Goal: Transaction & Acquisition: Book appointment/travel/reservation

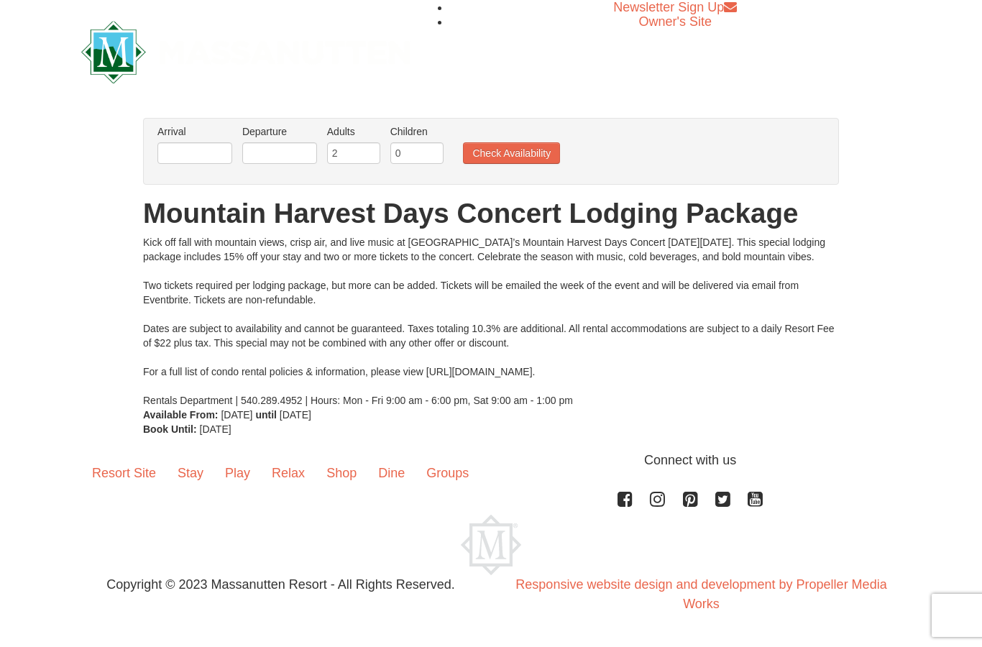
click at [546, 377] on div "Kick off fall with mountain views, crisp air, and live music at Massanutten’s M…" at bounding box center [491, 321] width 696 height 173
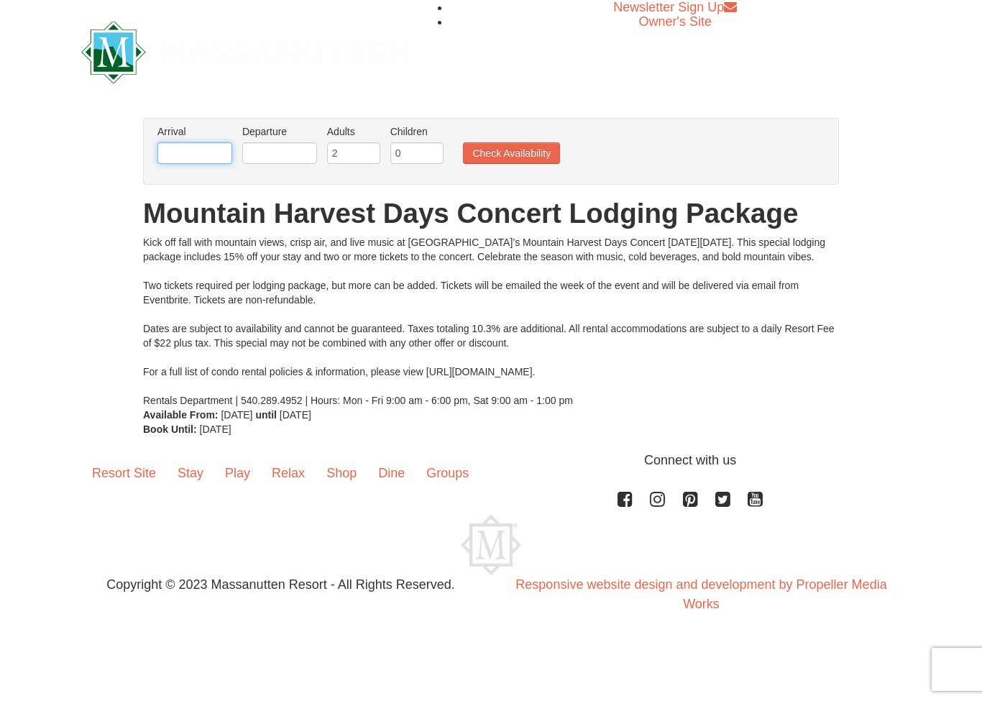
click at [188, 150] on input "text" at bounding box center [194, 153] width 75 height 22
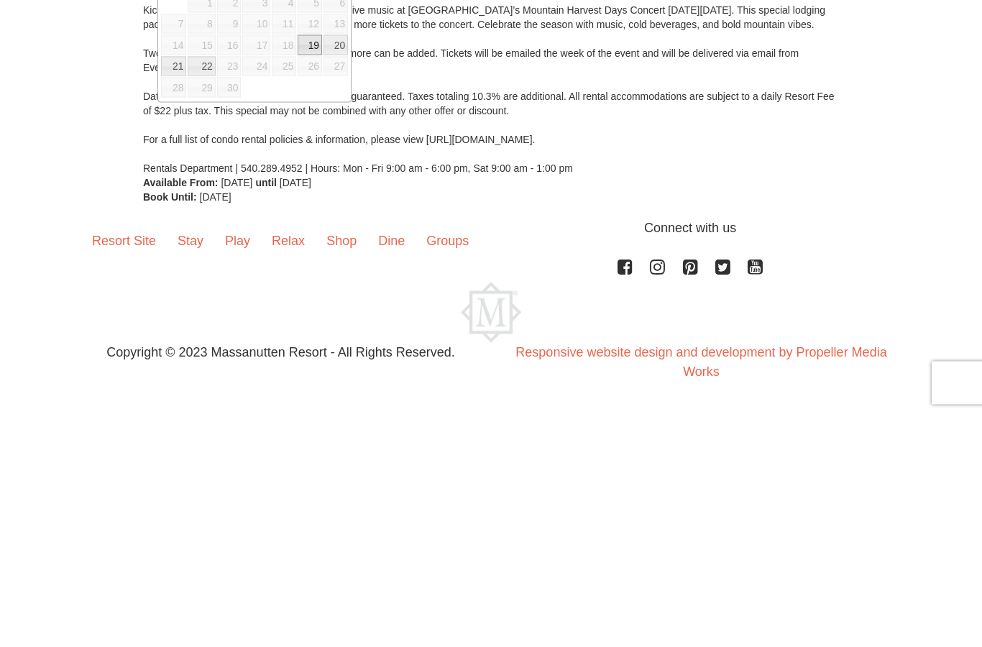
click at [315, 267] on link "19" at bounding box center [310, 277] width 24 height 20
type input "[DATE]"
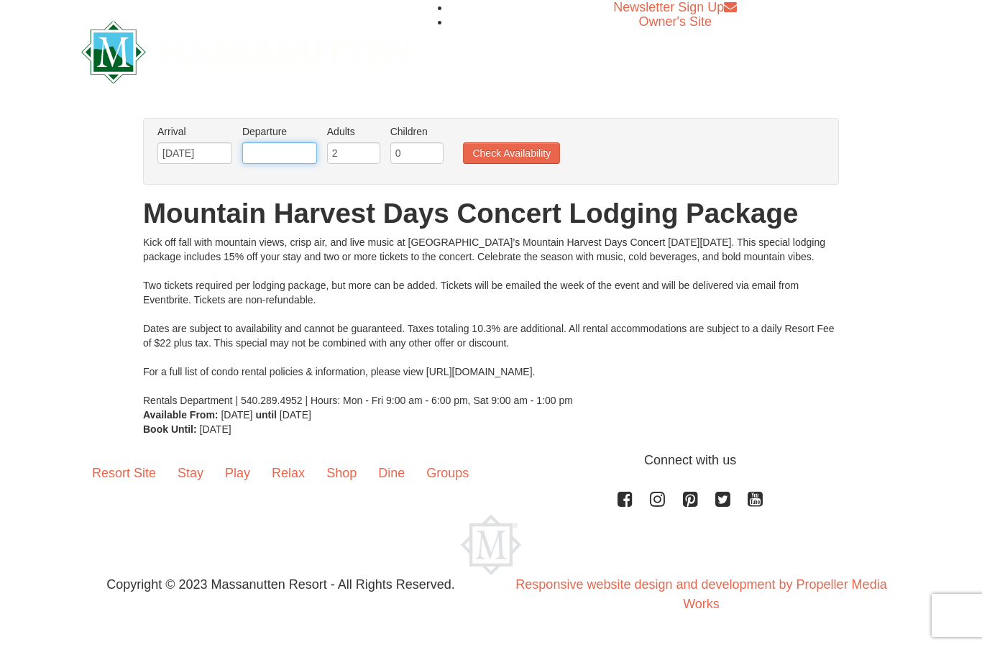
click at [301, 147] on input "text" at bounding box center [279, 153] width 75 height 22
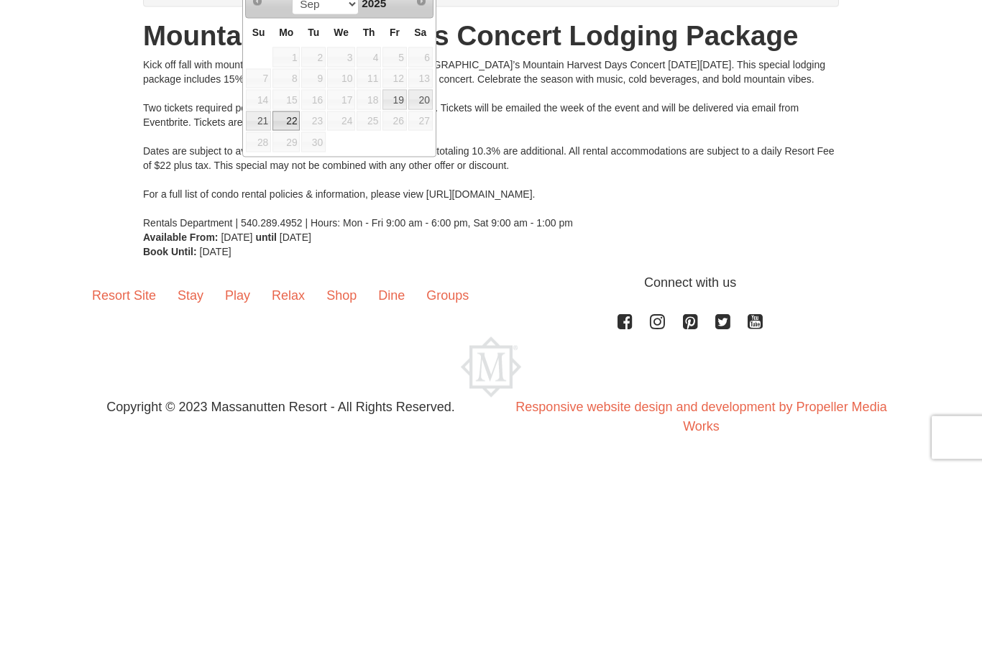
click at [296, 289] on link "22" at bounding box center [286, 299] width 27 height 20
type input "09/22/2025"
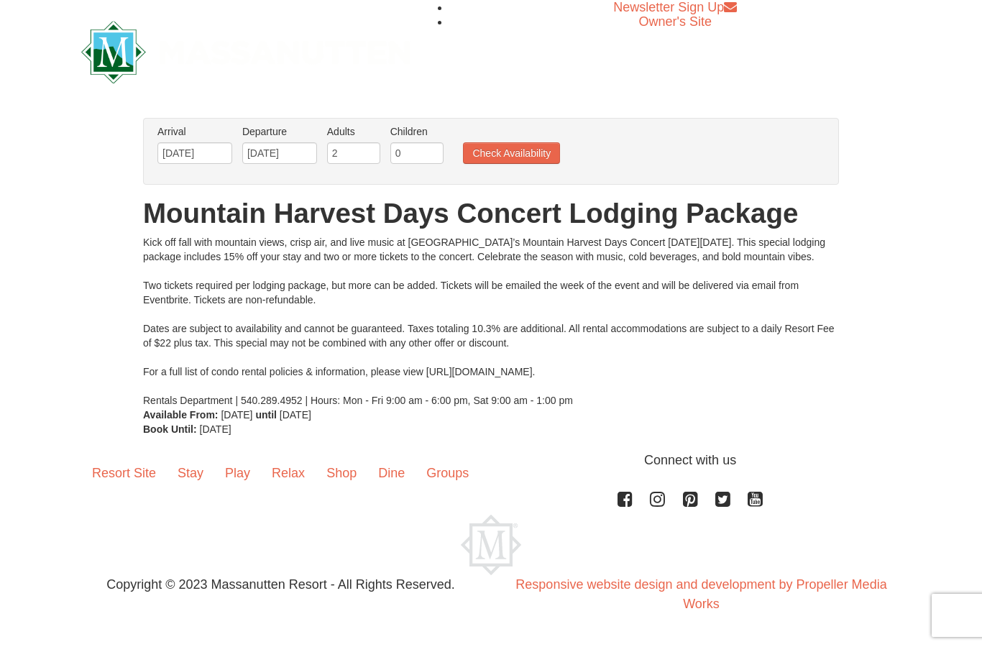
click at [552, 151] on button "Check Availability" at bounding box center [511, 153] width 97 height 22
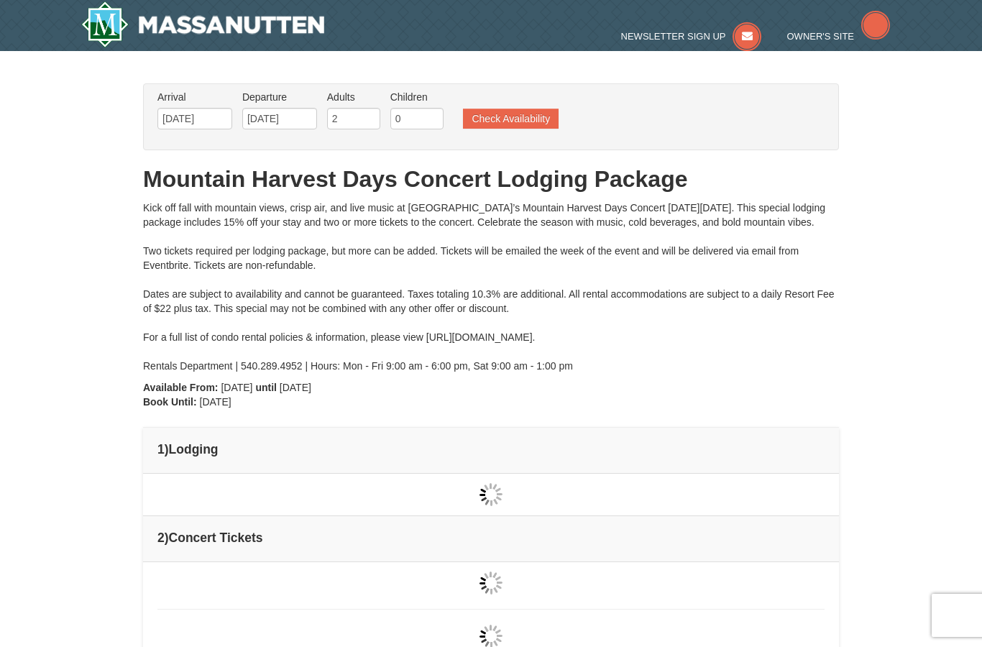
type input "[DATE]"
type input "09/20/2025"
type input "09/22/2025"
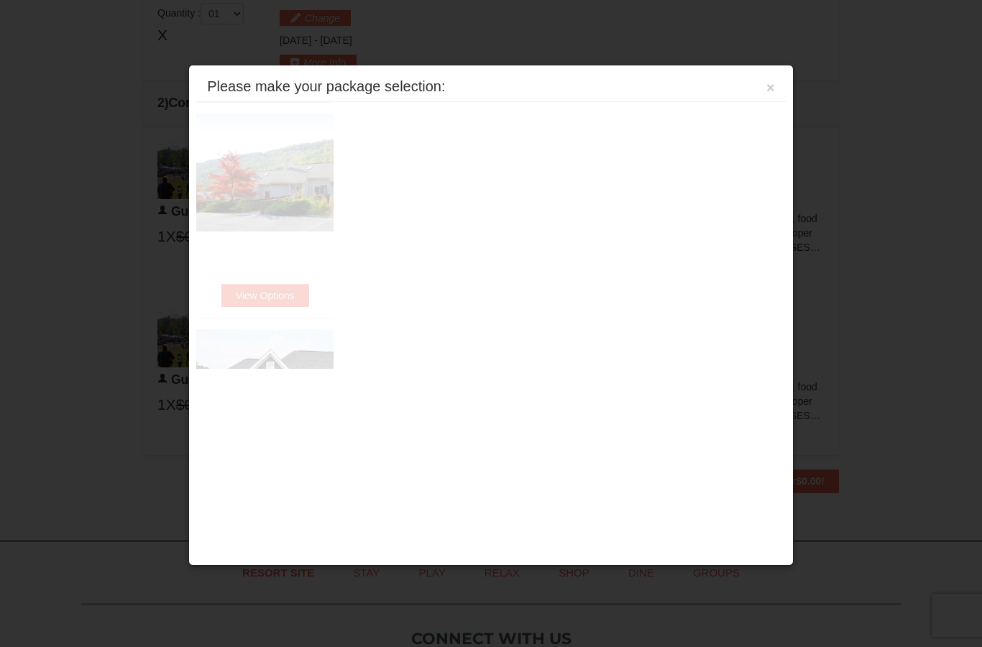
scroll to position [482, 0]
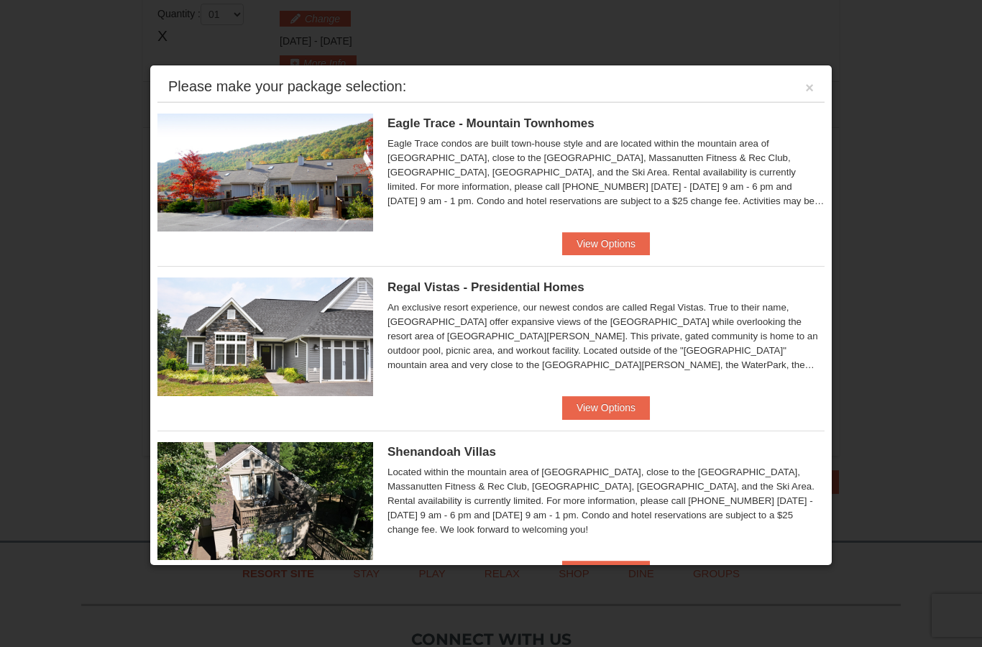
click at [962, 223] on div at bounding box center [491, 323] width 982 height 647
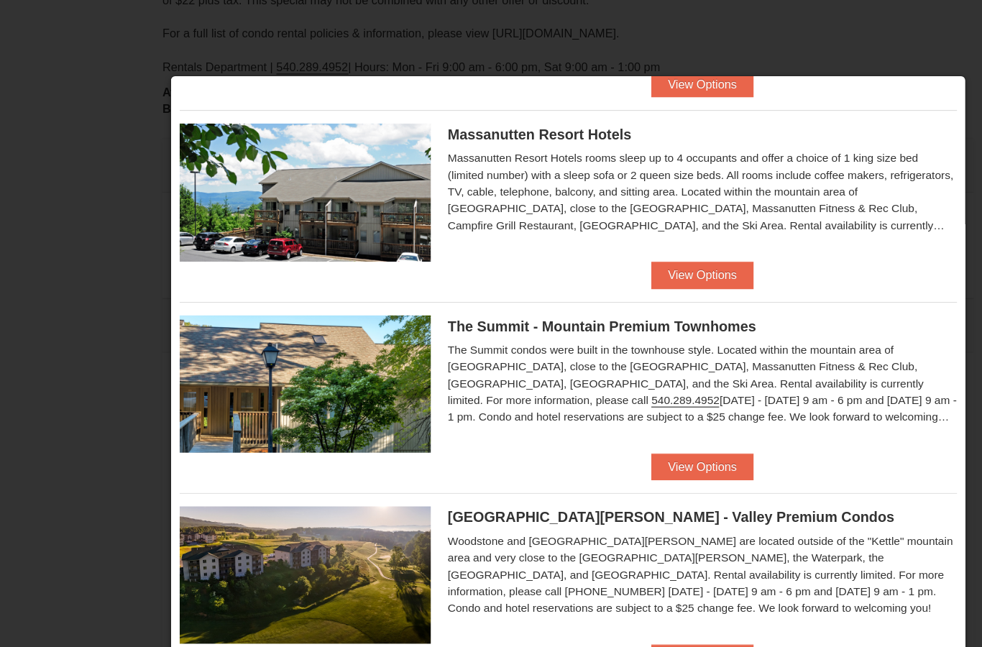
scroll to position [518, 0]
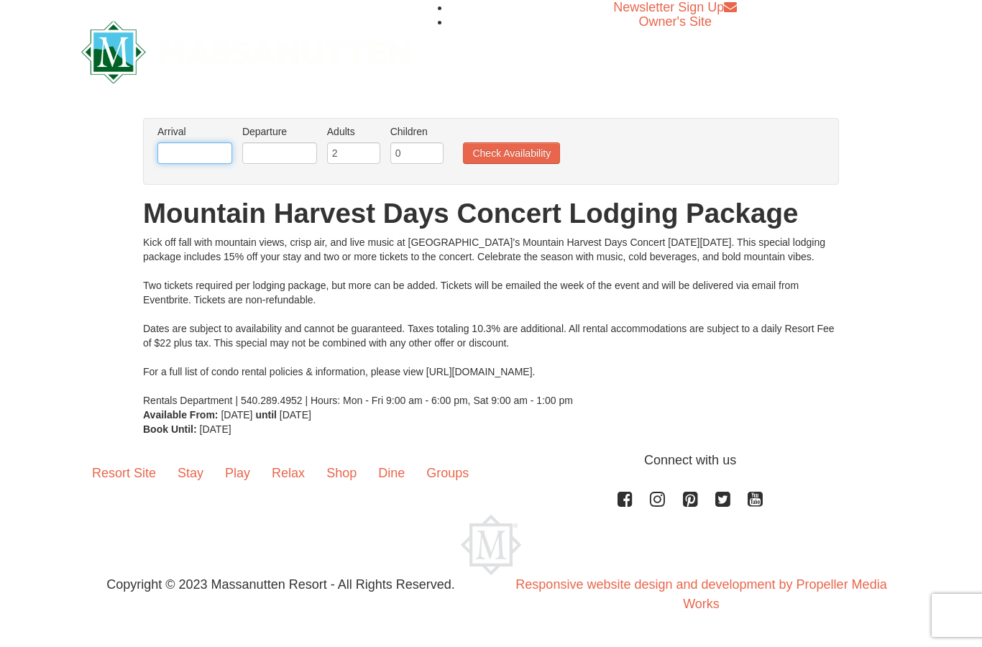
click at [179, 156] on input "text" at bounding box center [194, 153] width 75 height 22
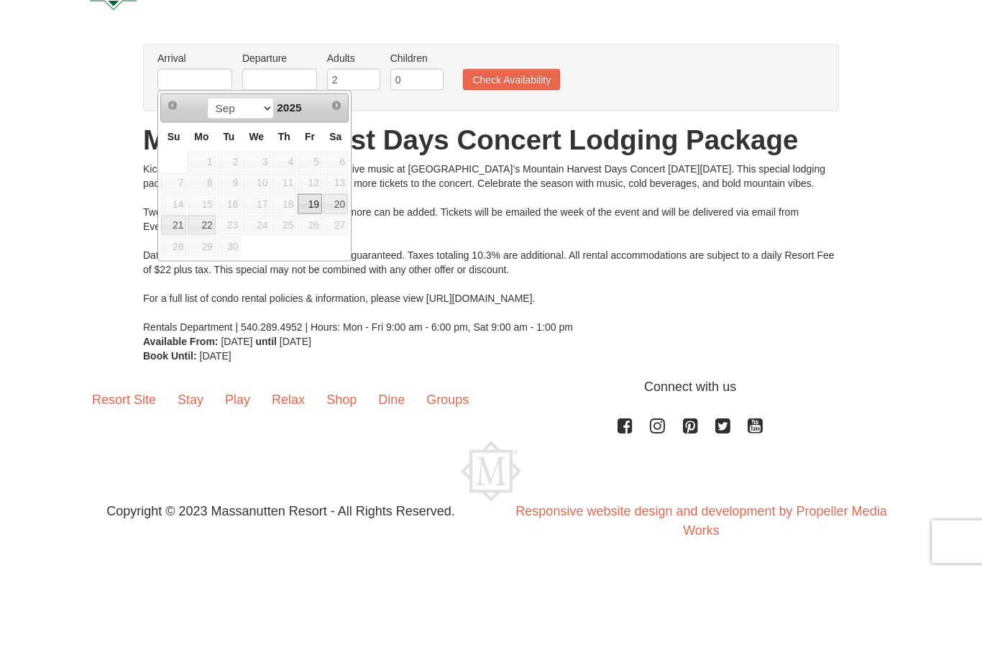
click at [309, 267] on link "19" at bounding box center [310, 277] width 24 height 20
type input "[DATE]"
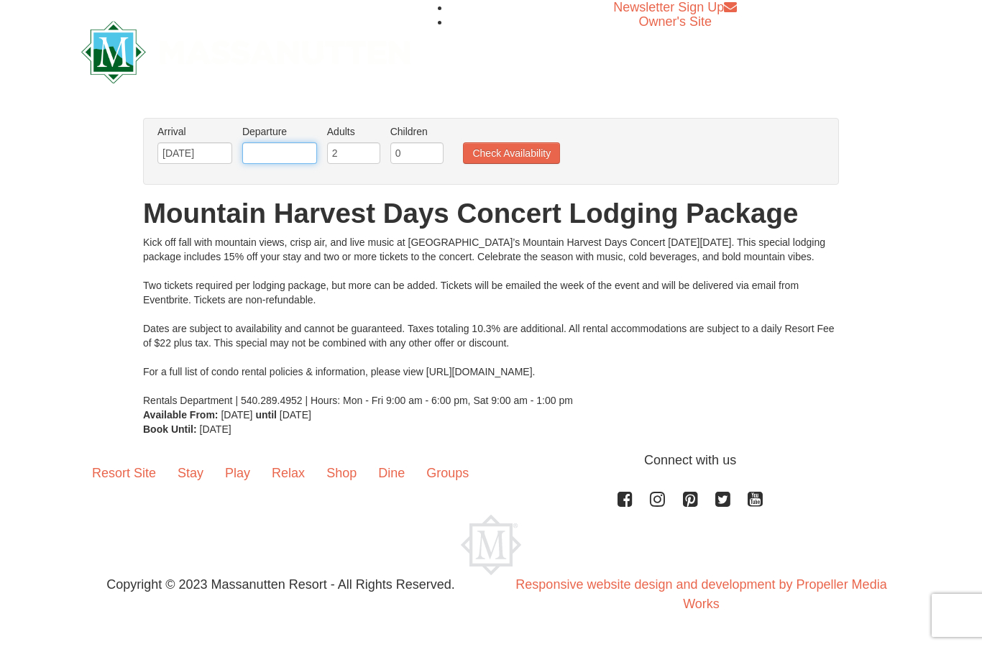
click at [295, 152] on input "text" at bounding box center [279, 153] width 75 height 22
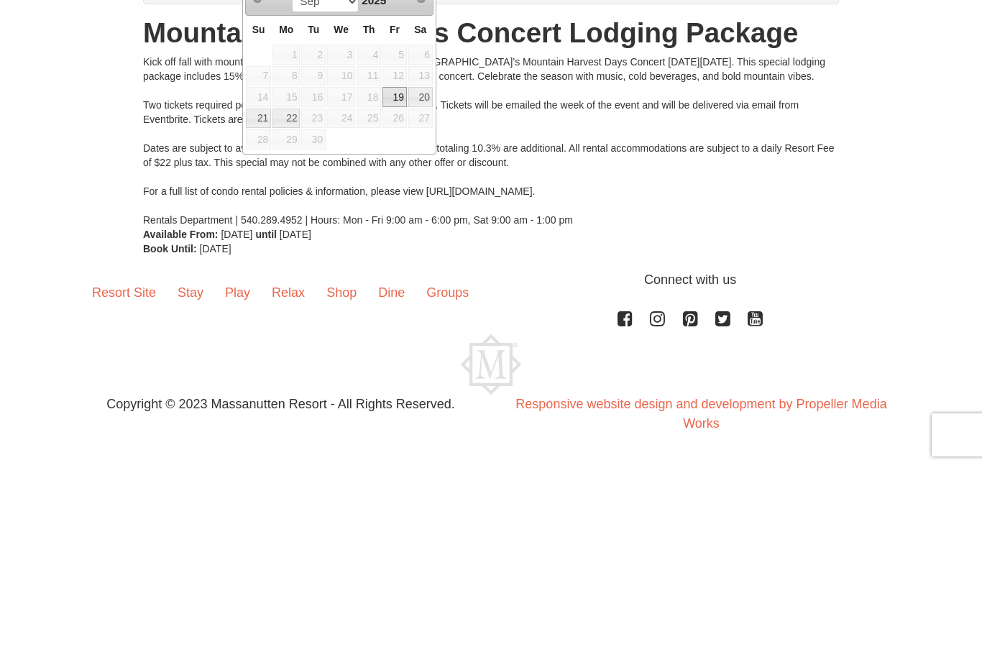
click at [263, 289] on link "21" at bounding box center [258, 299] width 25 height 20
type input "[DATE]"
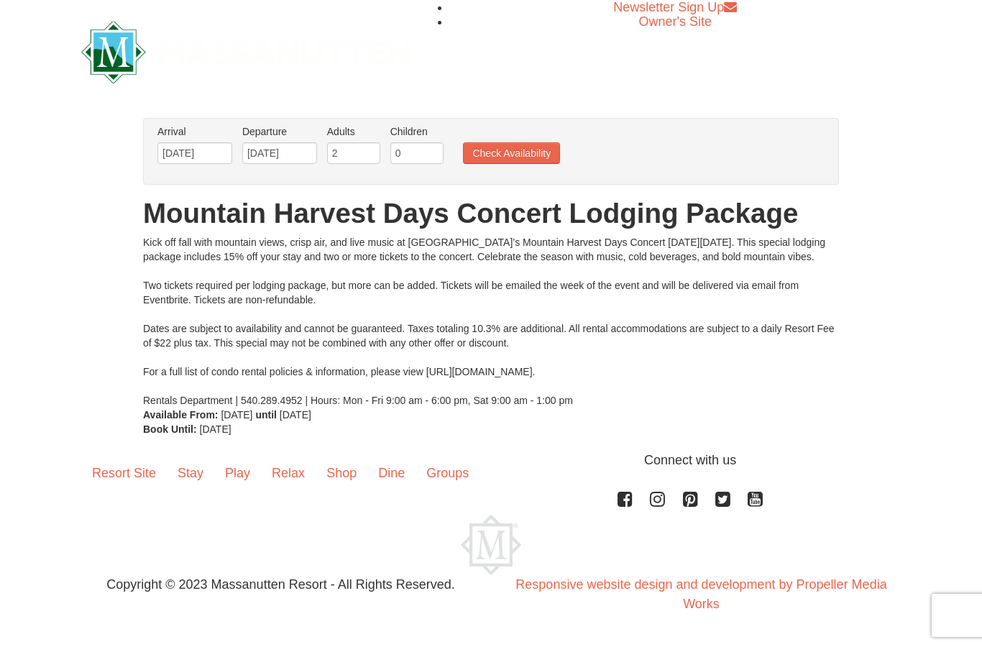
click at [541, 155] on button "Check Availability" at bounding box center [511, 153] width 97 height 22
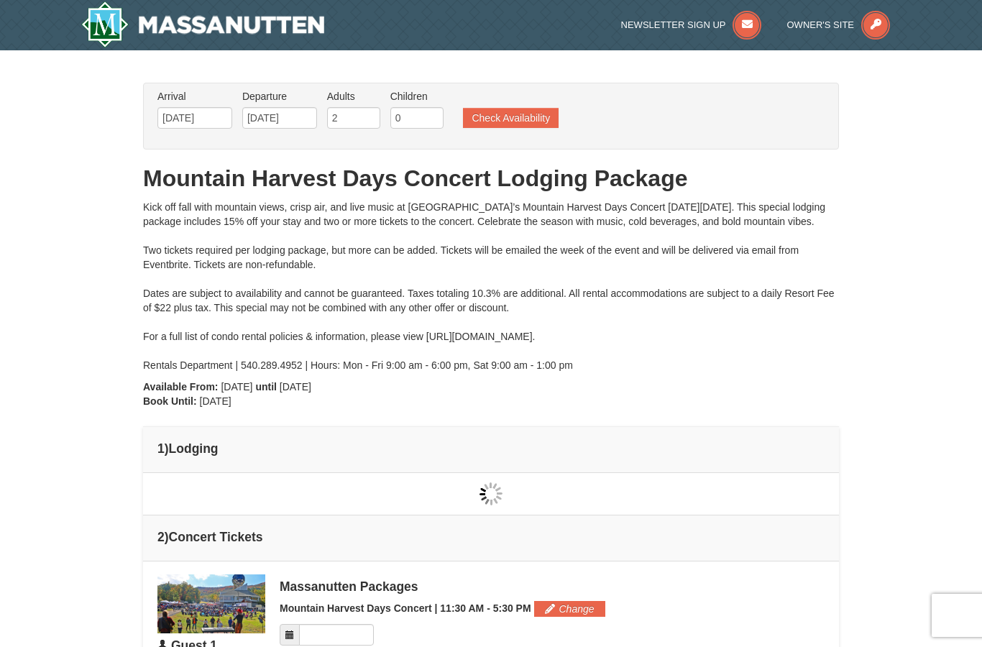
type input "[DATE]"
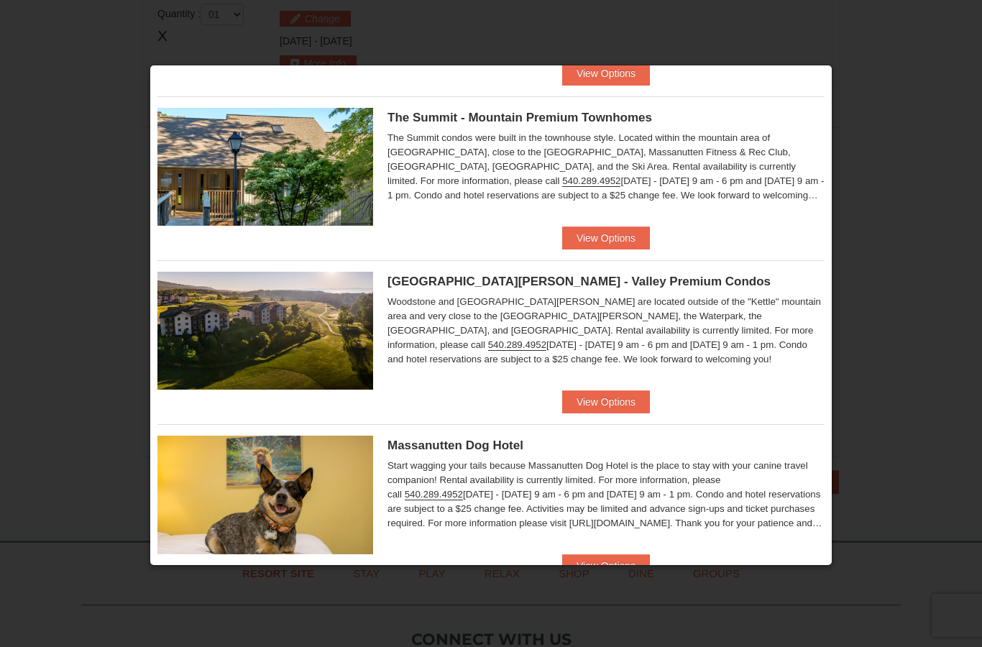
scroll to position [663, 0]
click at [602, 577] on button "View Options" at bounding box center [606, 565] width 88 height 23
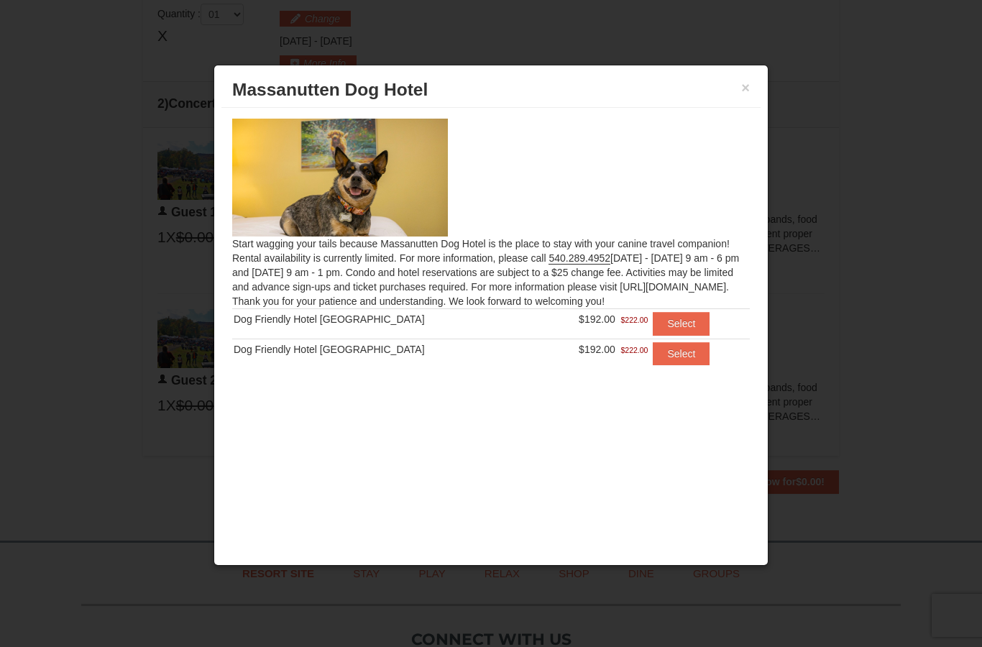
click at [743, 95] on button "×" at bounding box center [745, 88] width 9 height 14
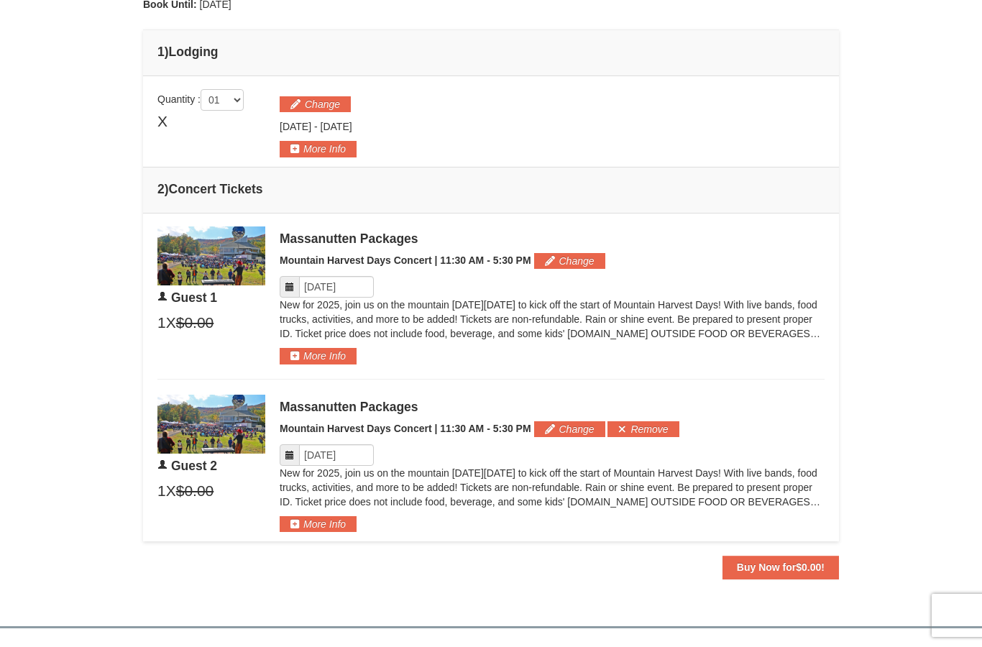
scroll to position [395, 0]
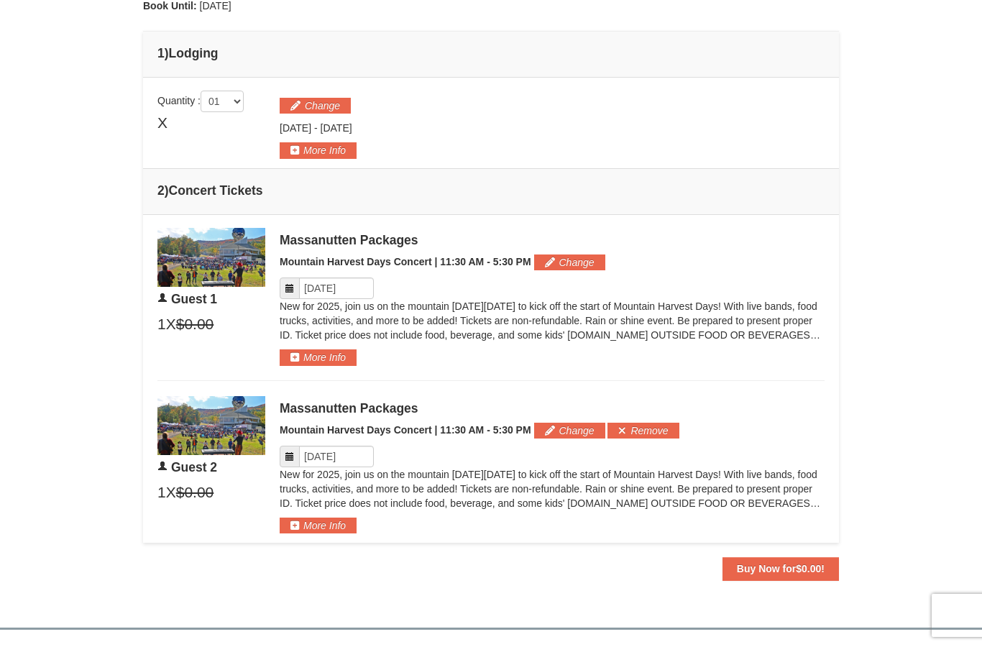
click at [212, 416] on img at bounding box center [211, 425] width 108 height 59
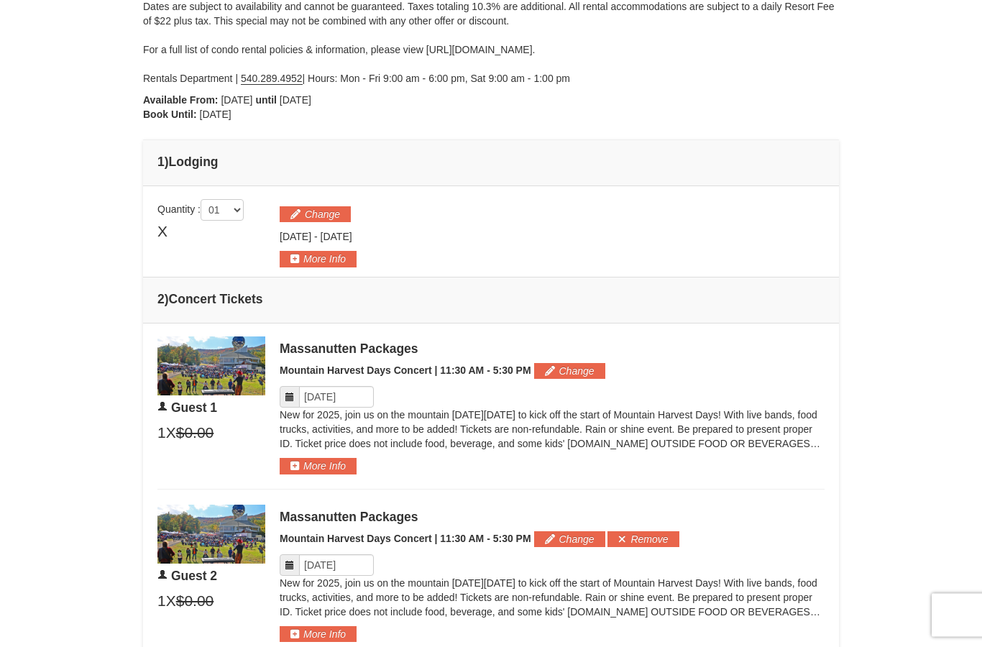
scroll to position [383, 0]
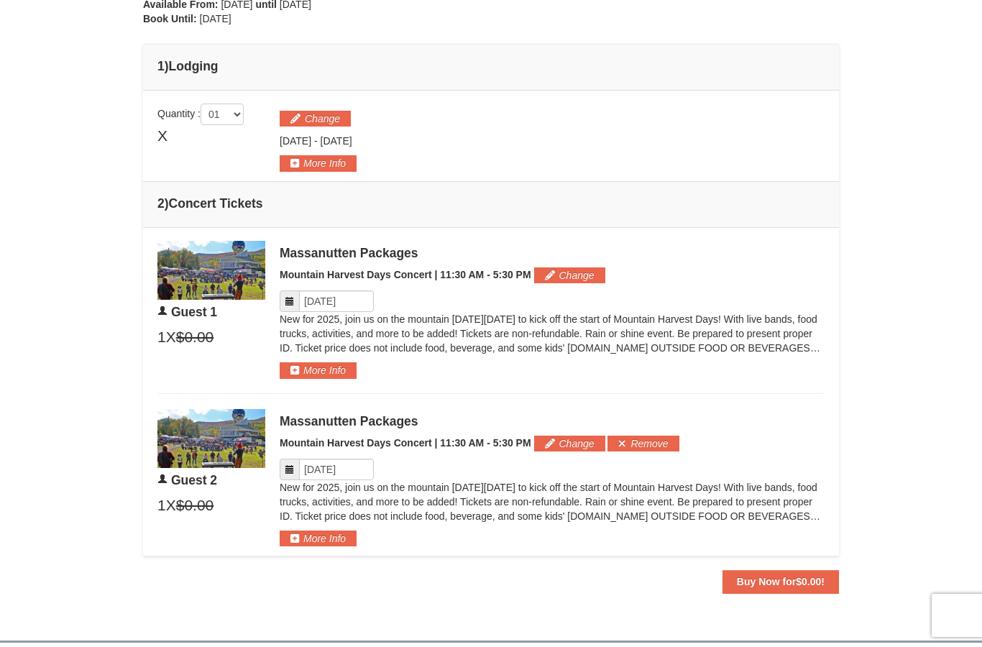
click at [822, 578] on strong "Buy Now for $0.00 !" at bounding box center [781, 582] width 88 height 12
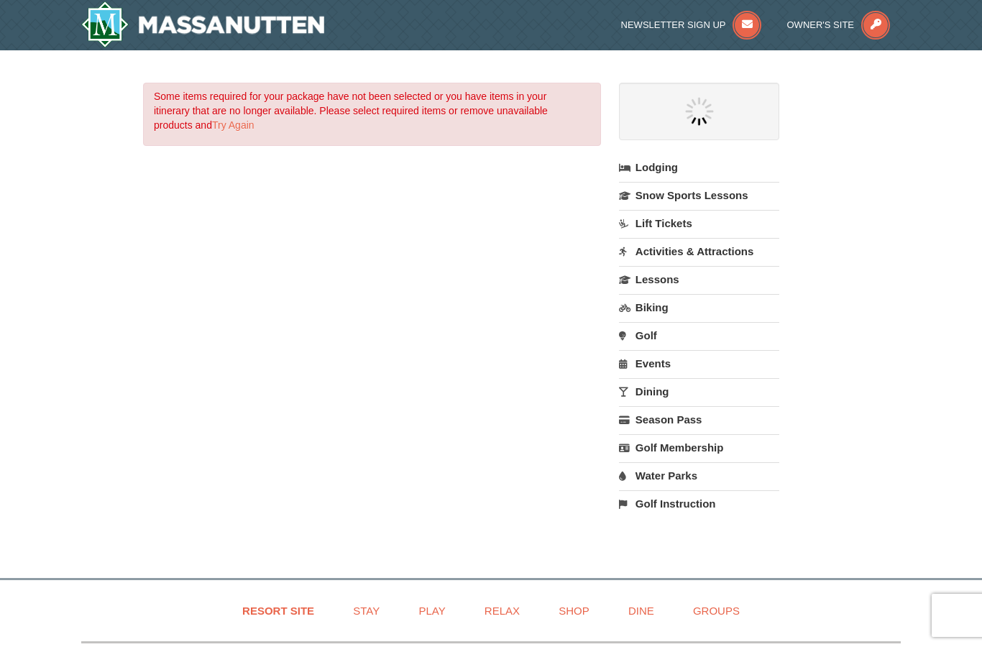
select select "9"
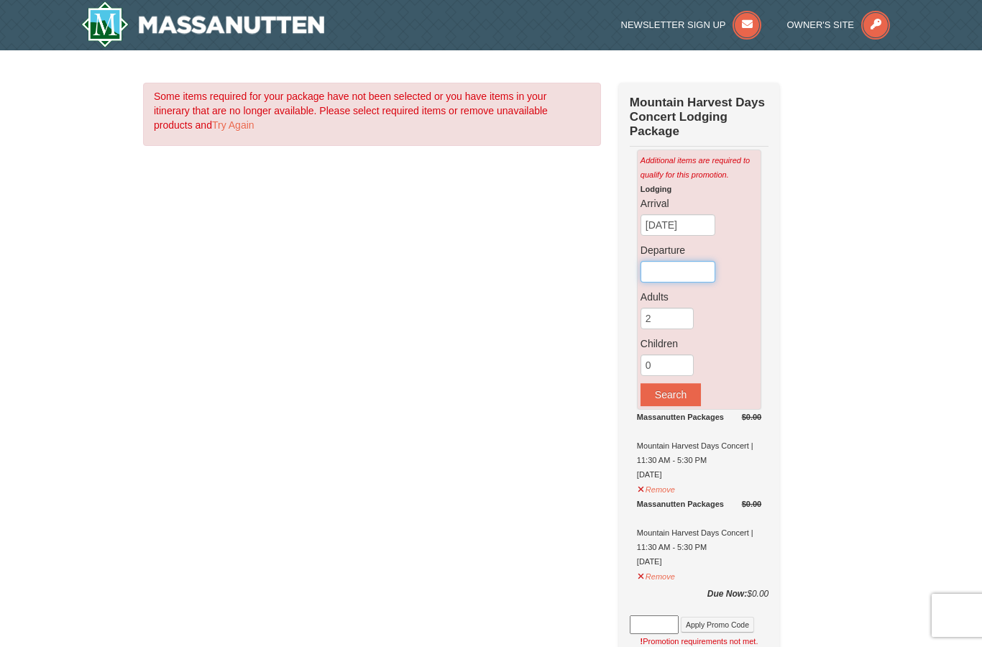
click at [691, 268] on input "text" at bounding box center [678, 272] width 75 height 22
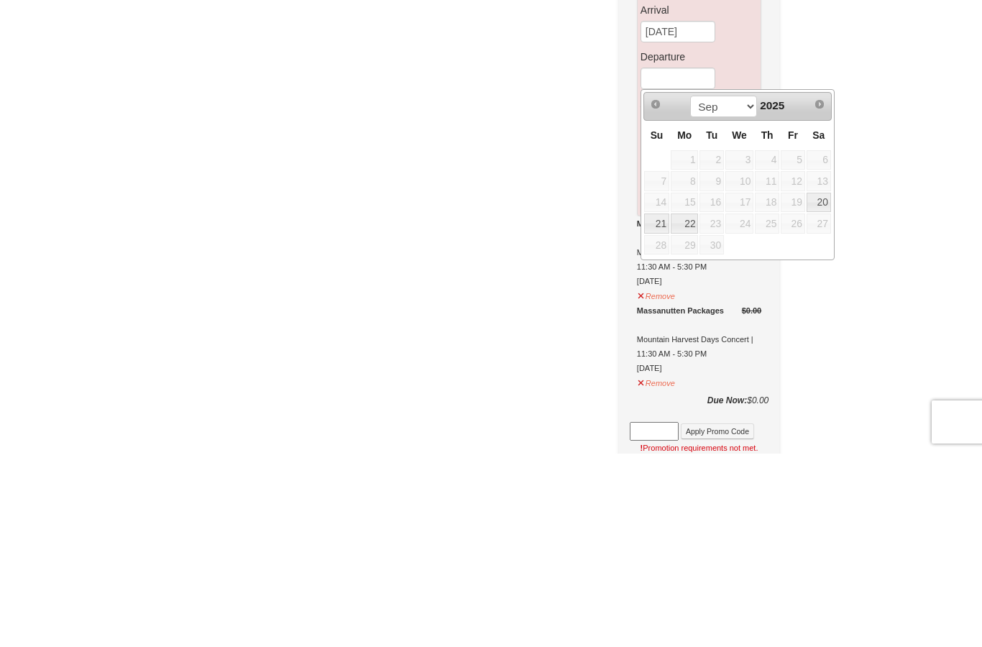
click at [657, 407] on link "21" at bounding box center [656, 417] width 25 height 20
type input "[DATE]"
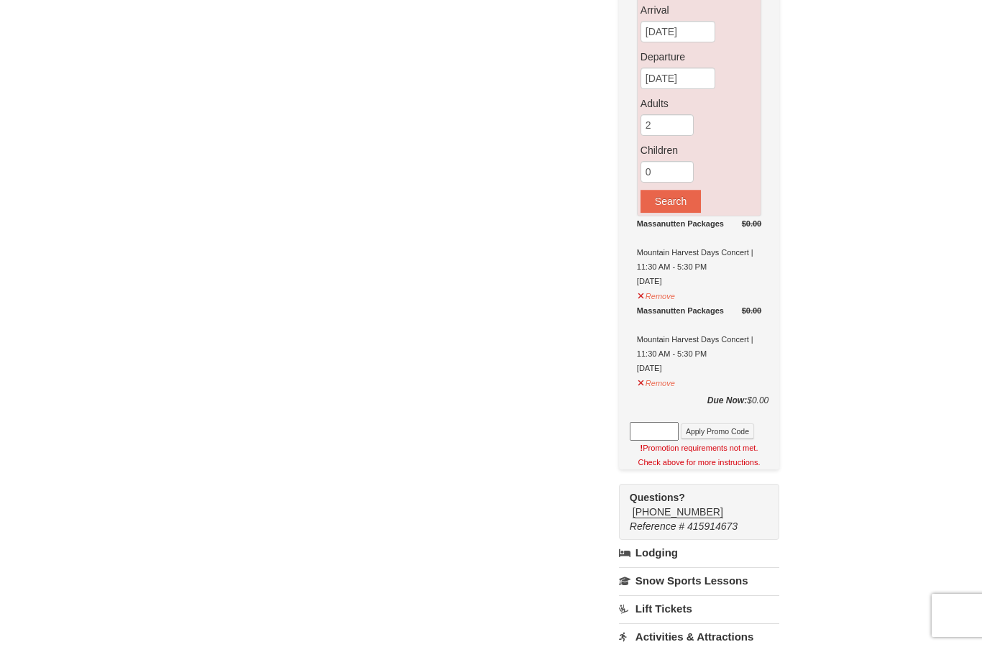
click at [686, 200] on button "Search" at bounding box center [671, 201] width 60 height 23
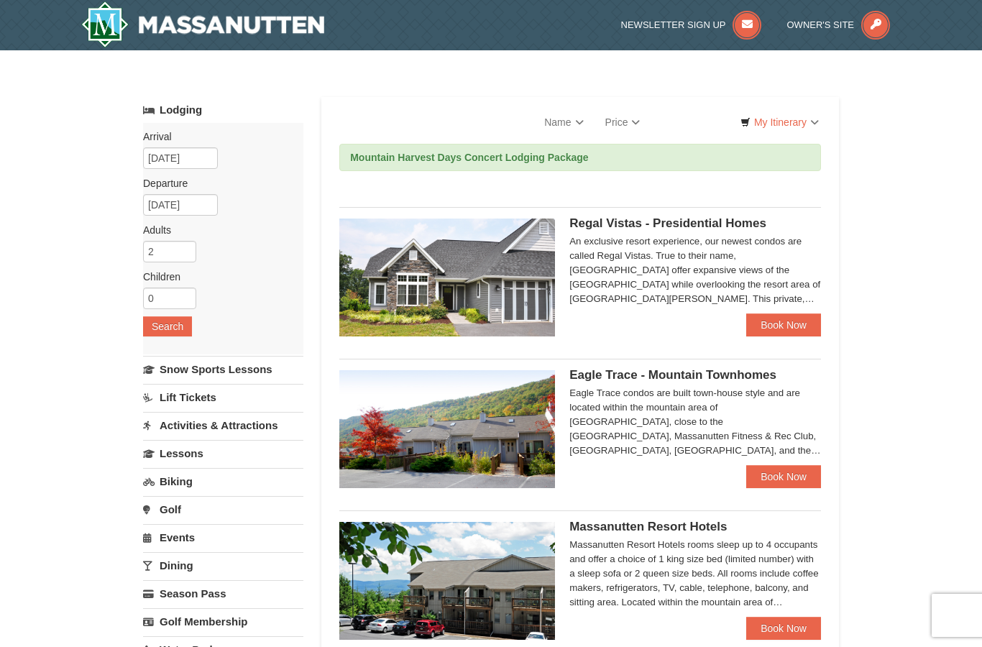
select select "9"
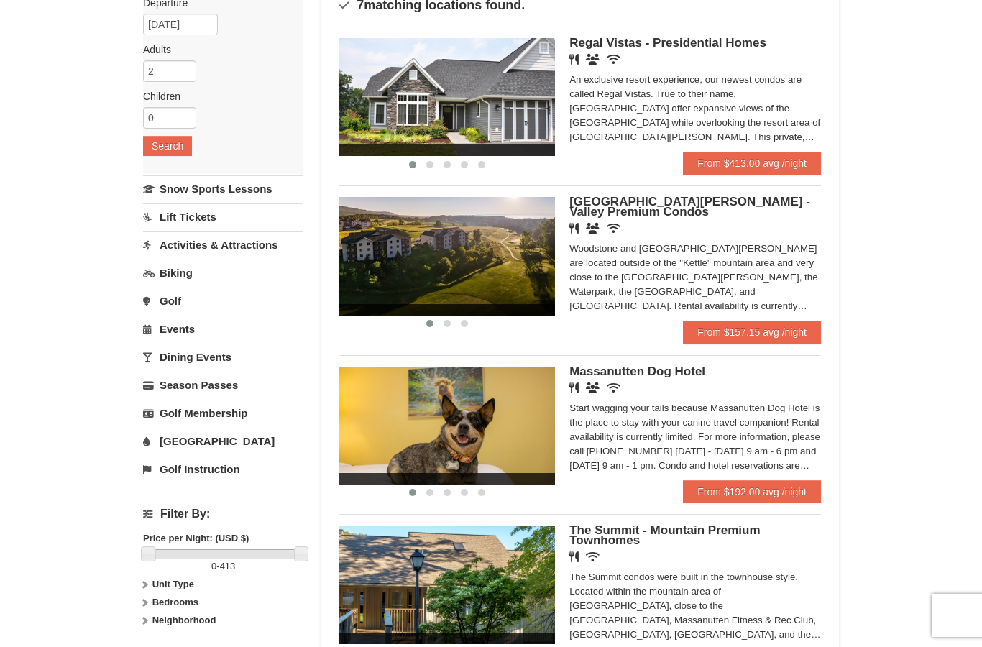
scroll to position [106, 0]
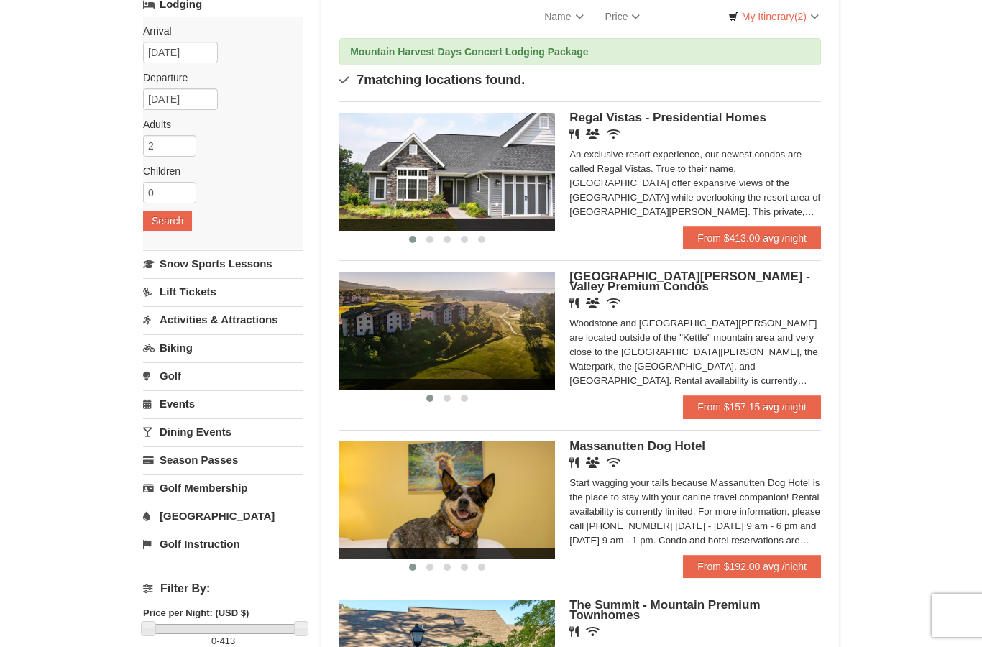
click at [401, 334] on img at bounding box center [447, 331] width 216 height 118
click at [487, 177] on img at bounding box center [447, 172] width 216 height 118
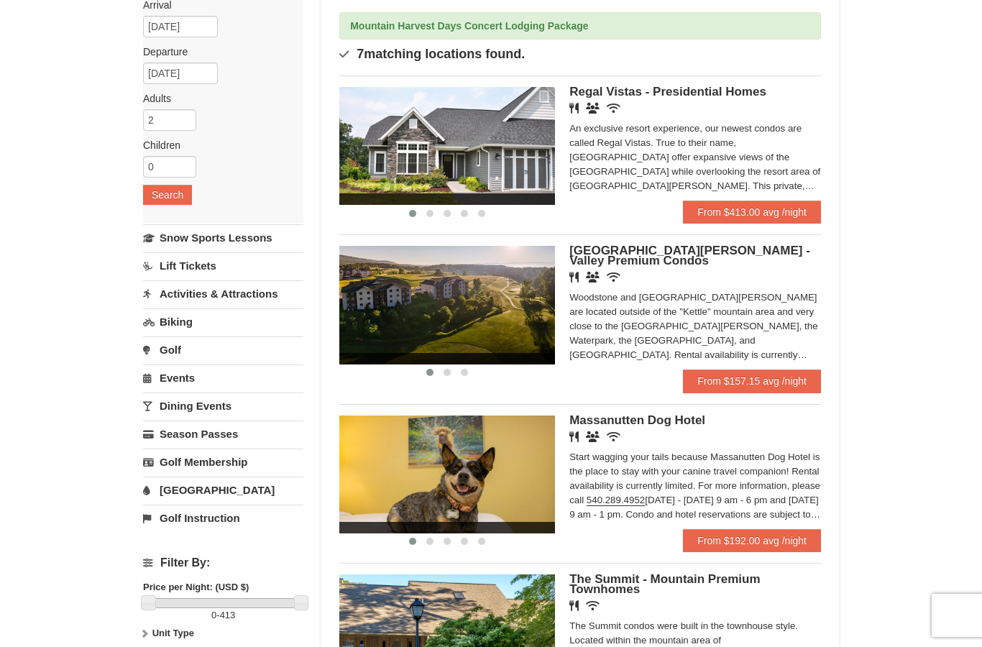
scroll to position [131, 0]
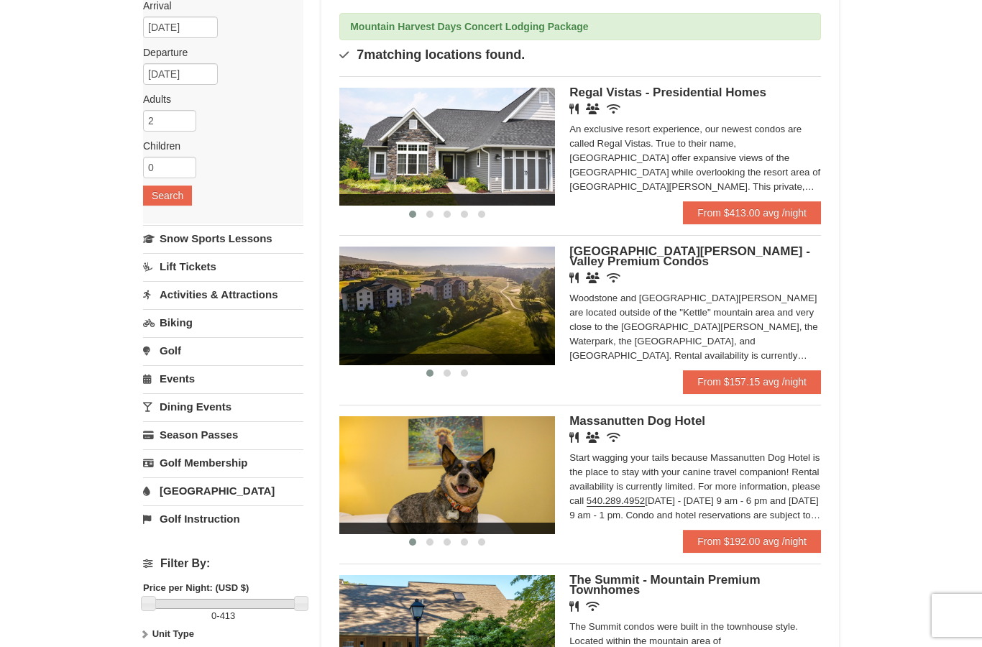
click at [388, 326] on img at bounding box center [447, 306] width 216 height 118
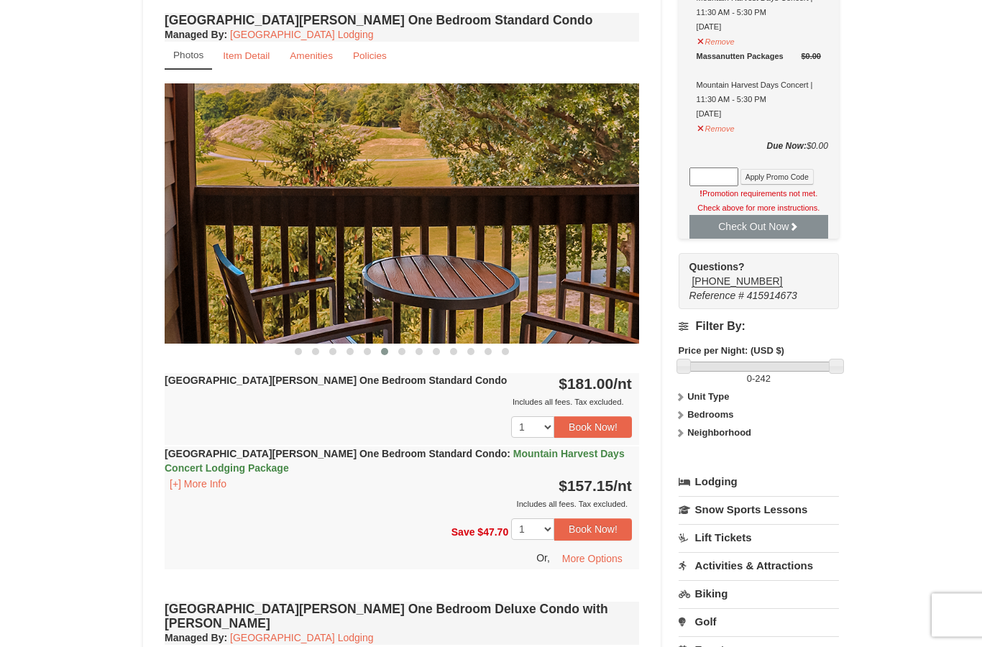
scroll to position [555, 0]
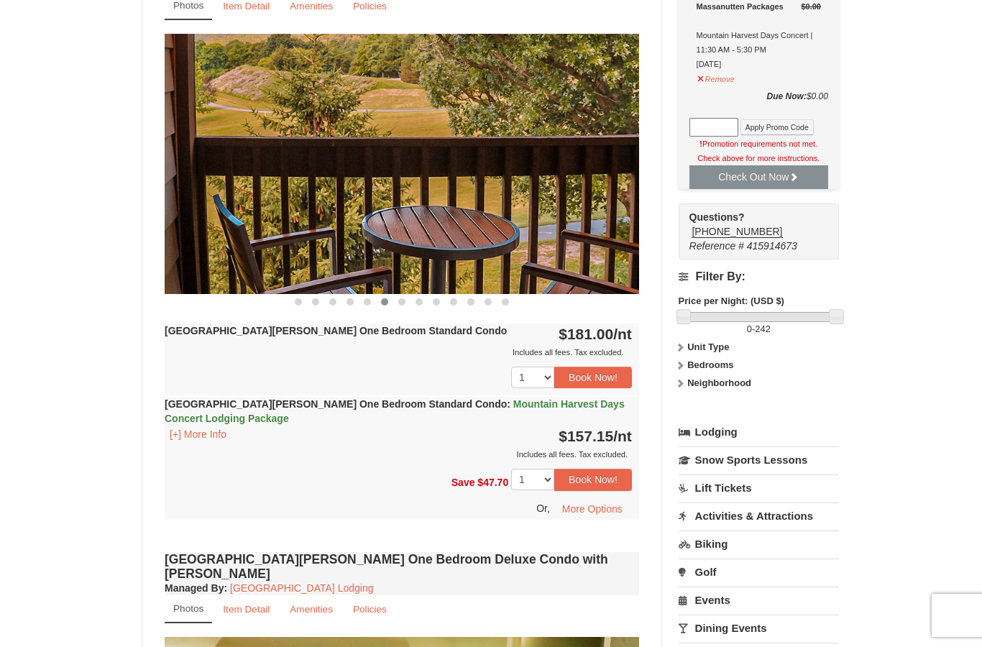
click at [598, 473] on button "Book Now!" at bounding box center [593, 480] width 78 height 22
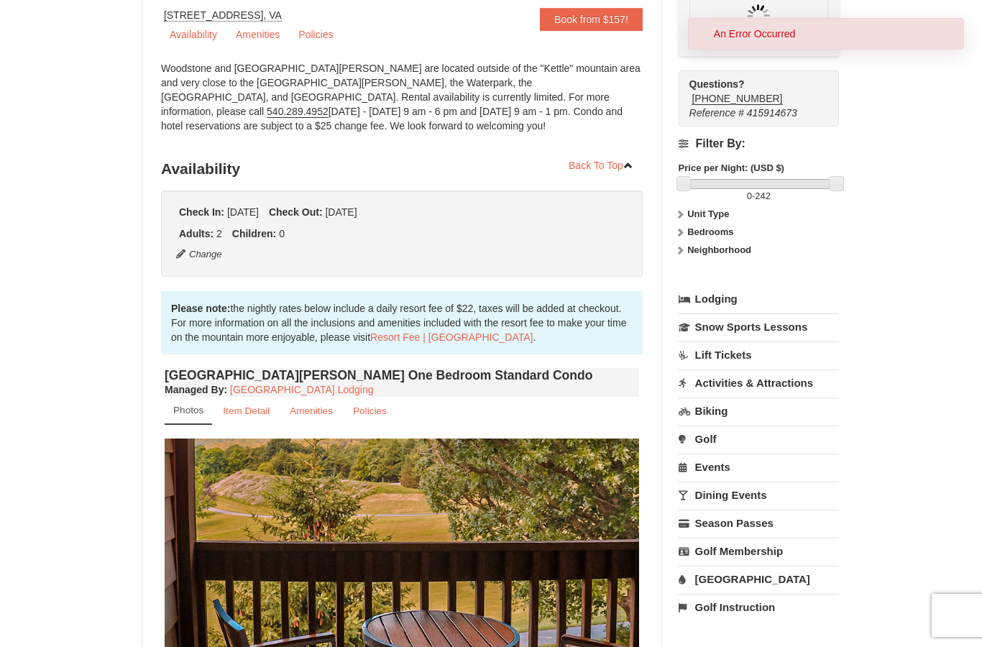
scroll to position [140, 0]
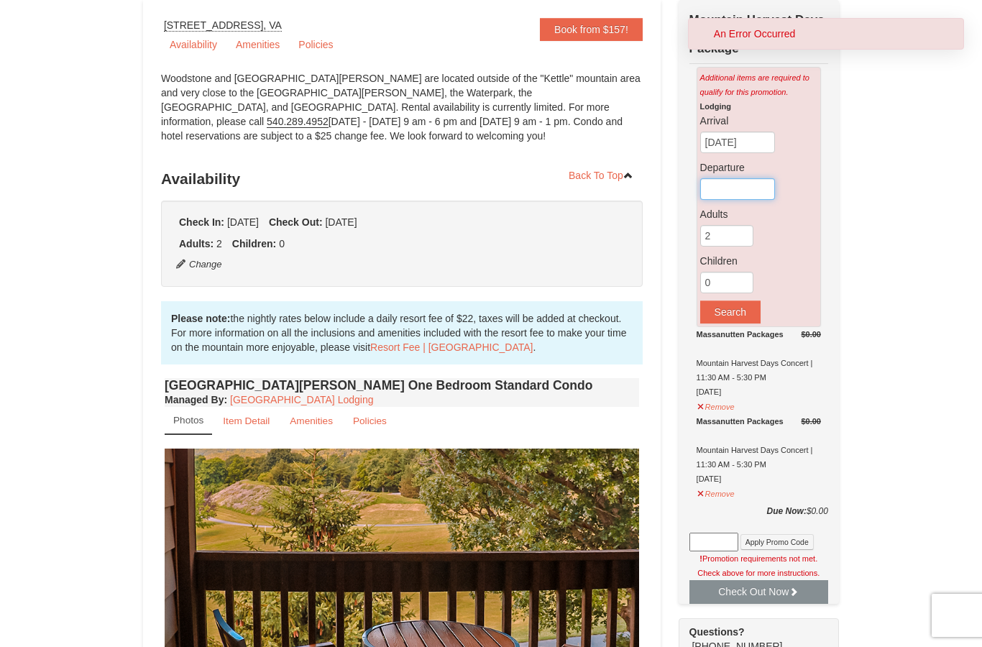
click at [743, 188] on input "text" at bounding box center [737, 189] width 75 height 22
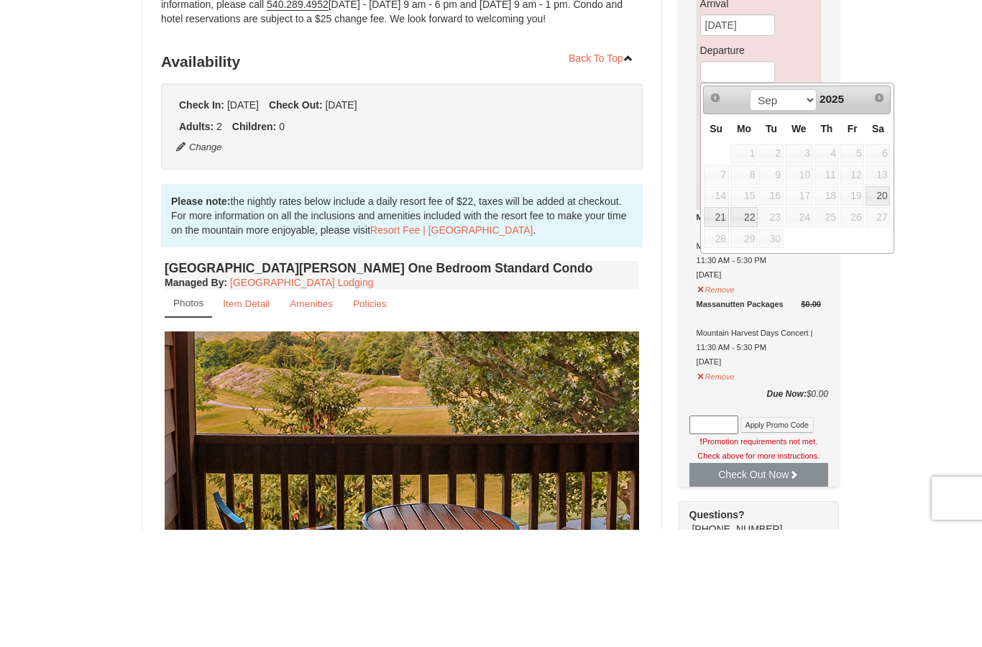
click at [719, 324] on link "21" at bounding box center [716, 334] width 25 height 20
type input "[DATE]"
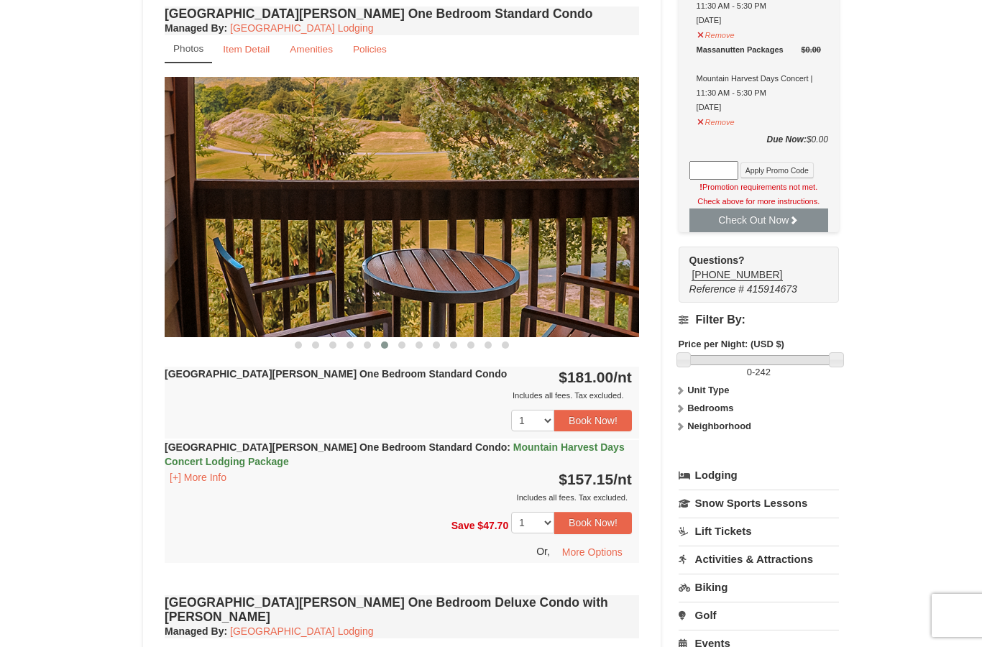
scroll to position [524, 0]
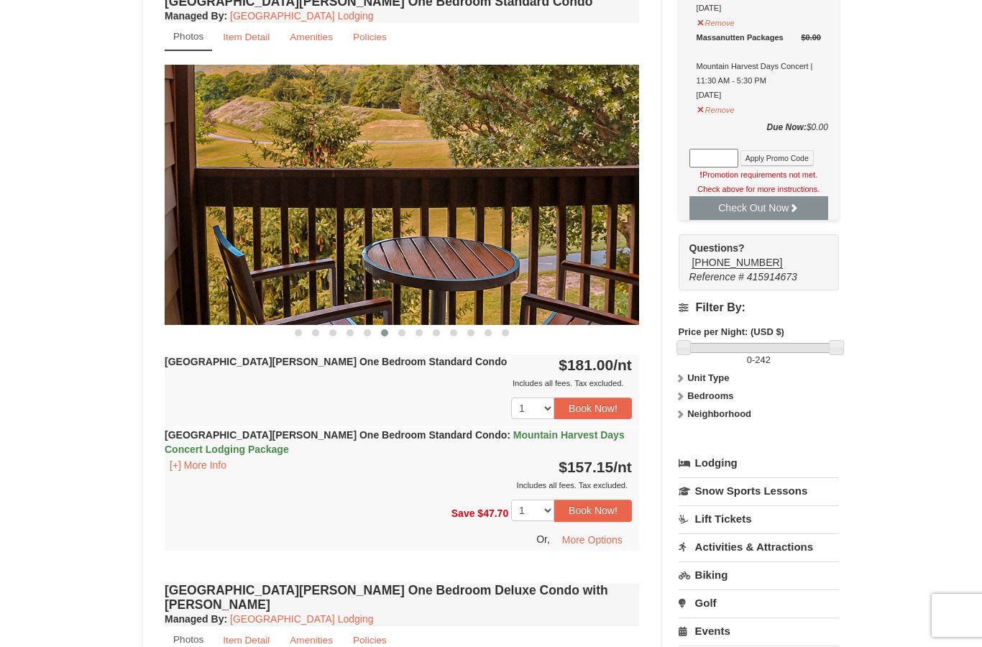
click at [608, 529] on button "More Options" at bounding box center [592, 540] width 79 height 22
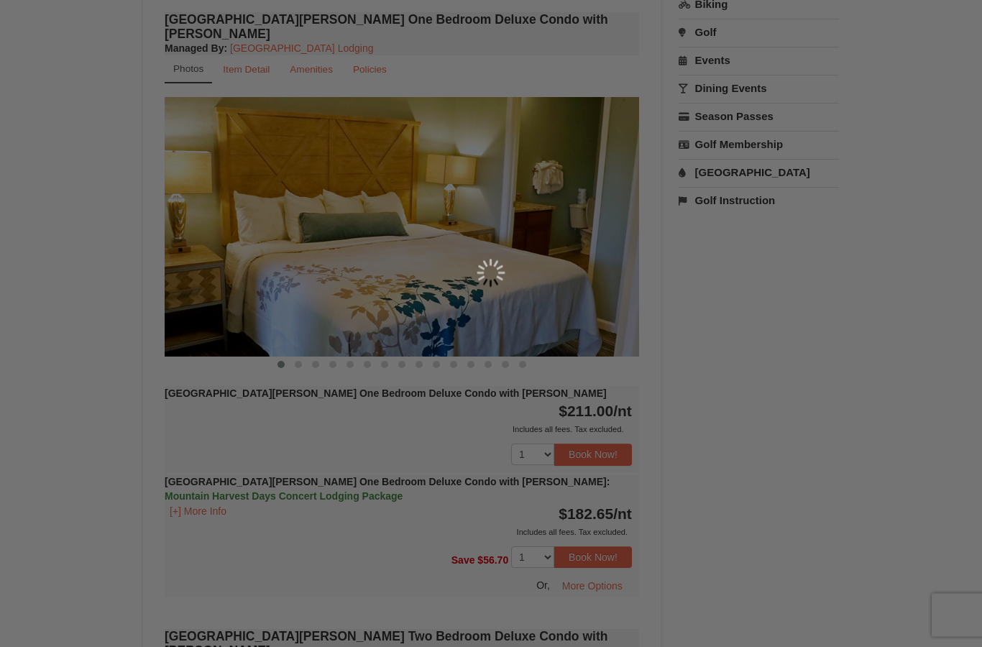
scroll to position [1095, 0]
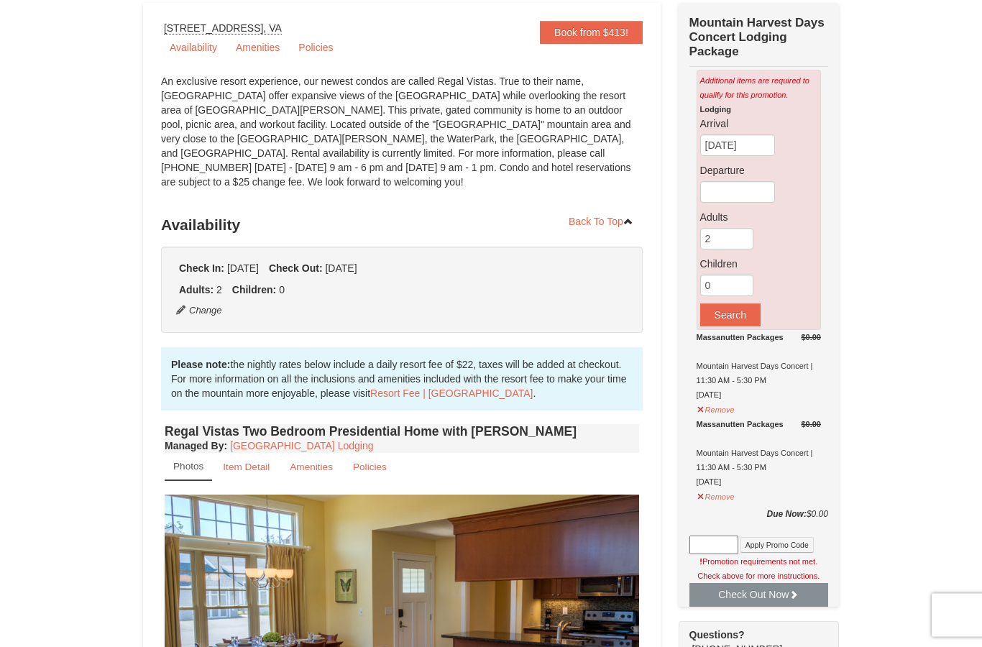
scroll to position [114, 0]
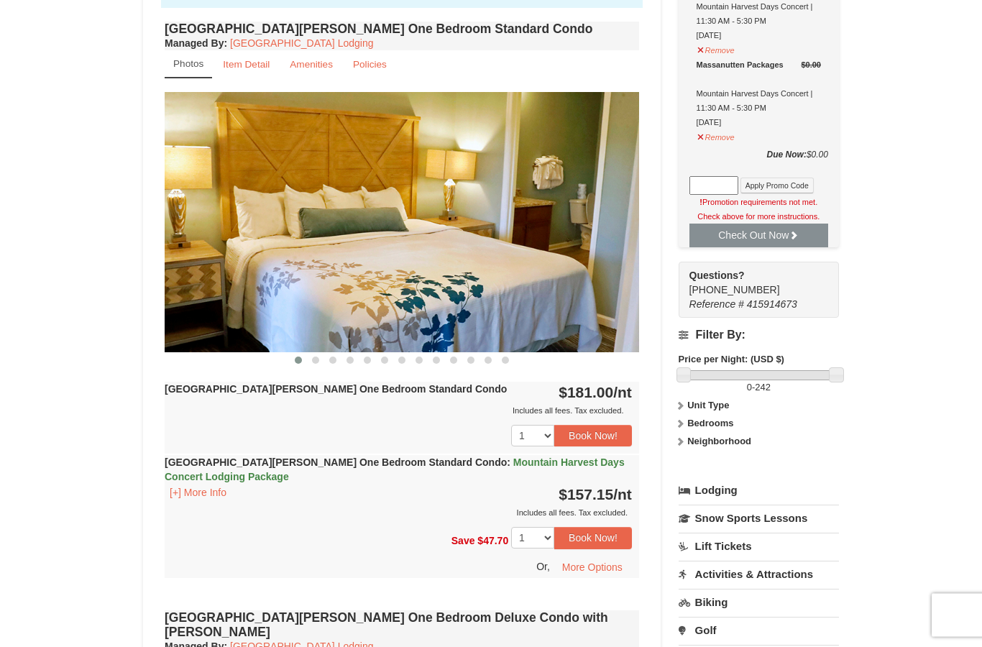
scroll to position [501, 0]
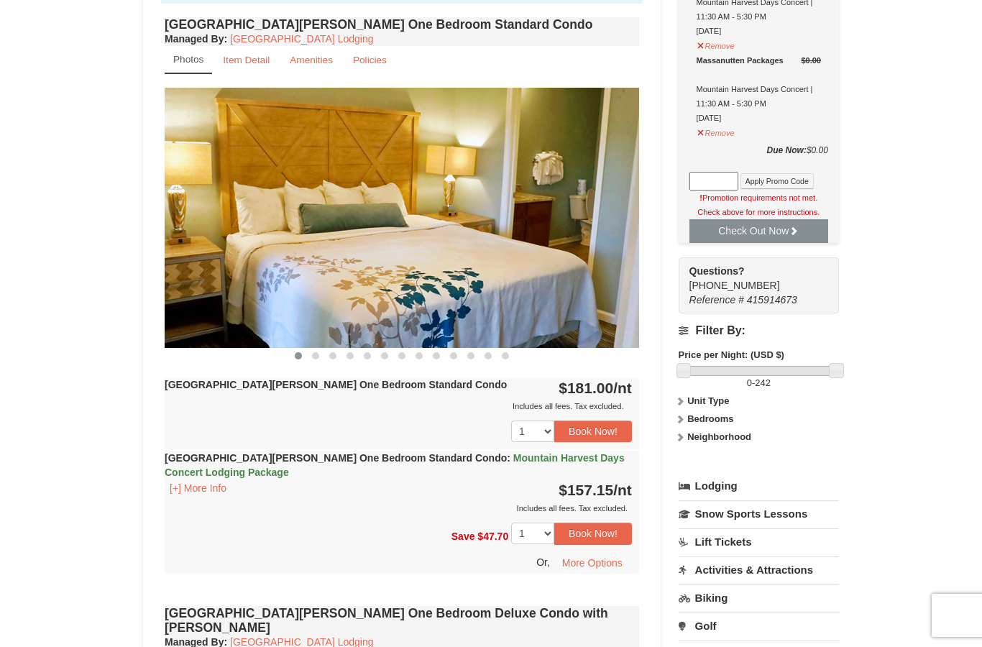
click at [588, 533] on button "Book Now!" at bounding box center [593, 534] width 78 height 22
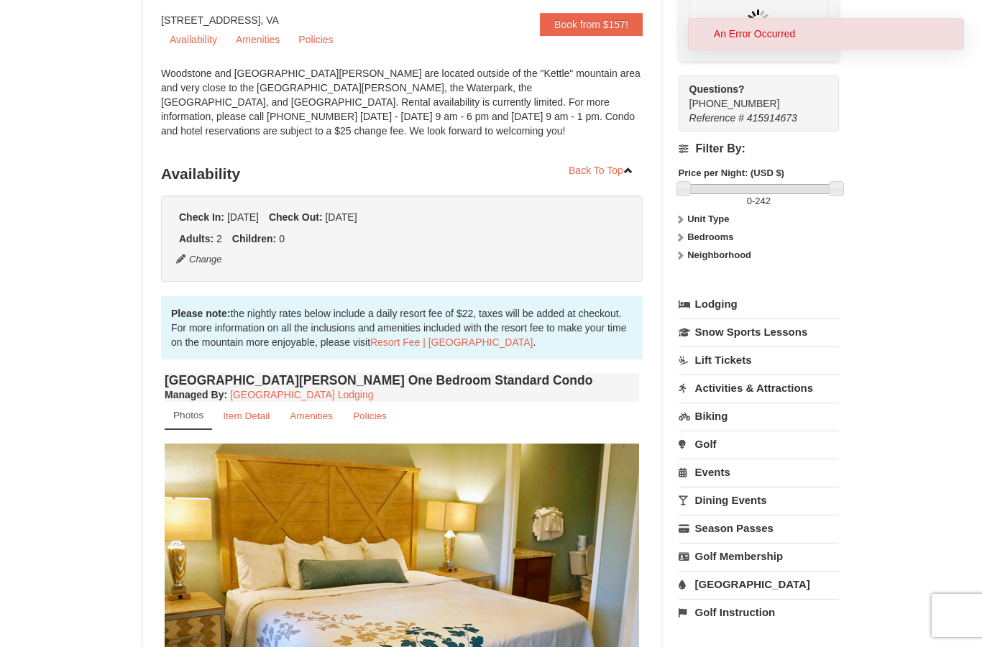
scroll to position [140, 0]
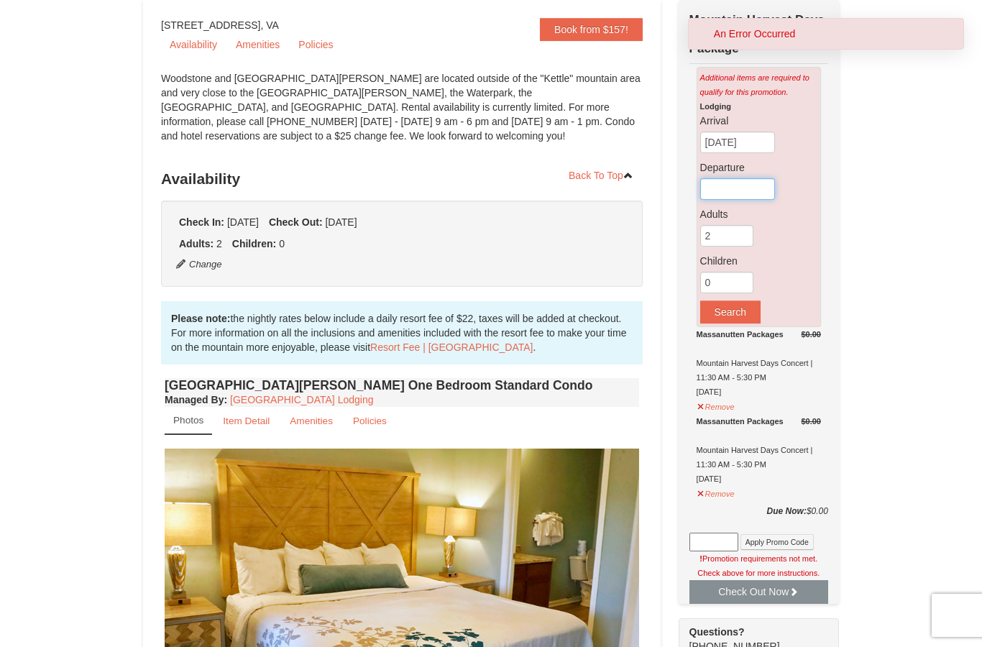
click at [738, 184] on input "text" at bounding box center [737, 189] width 75 height 22
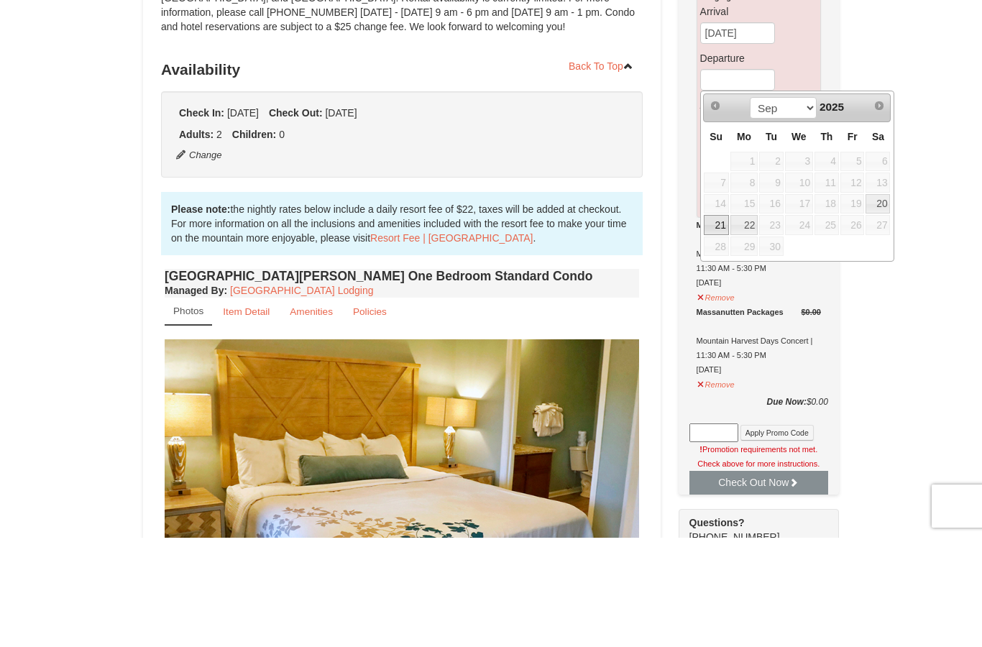
click at [718, 324] on link "21" at bounding box center [716, 334] width 25 height 20
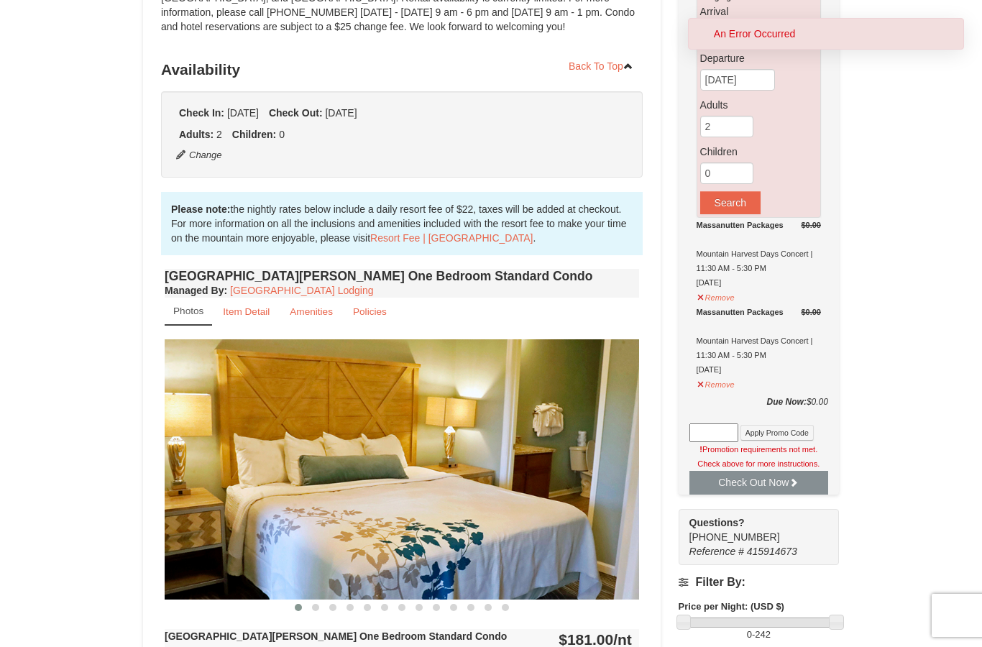
scroll to position [234, 0]
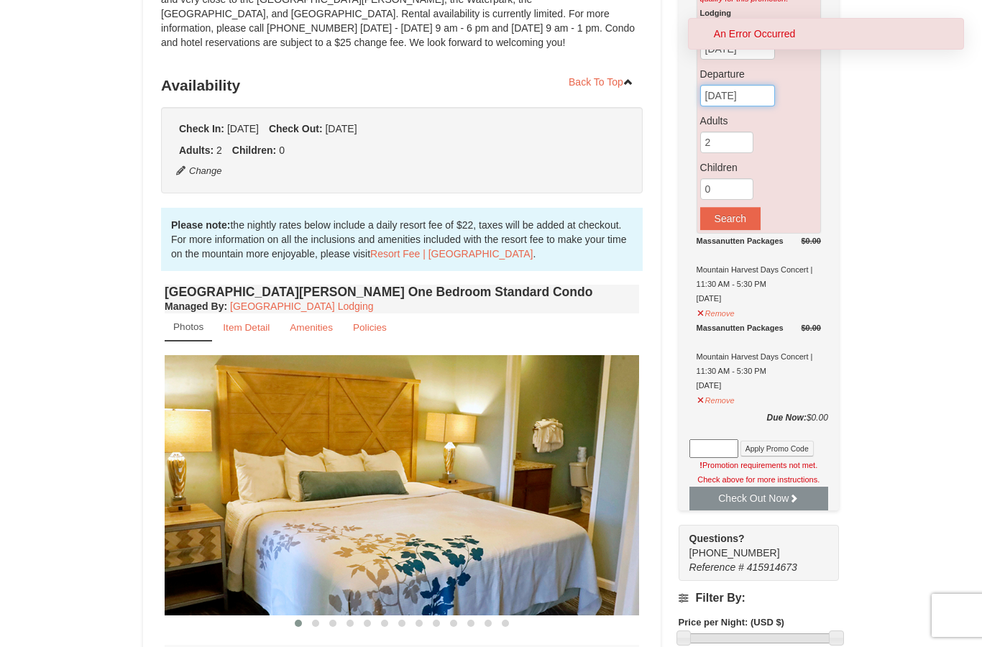
click at [746, 96] on input "[DATE]" at bounding box center [737, 96] width 75 height 22
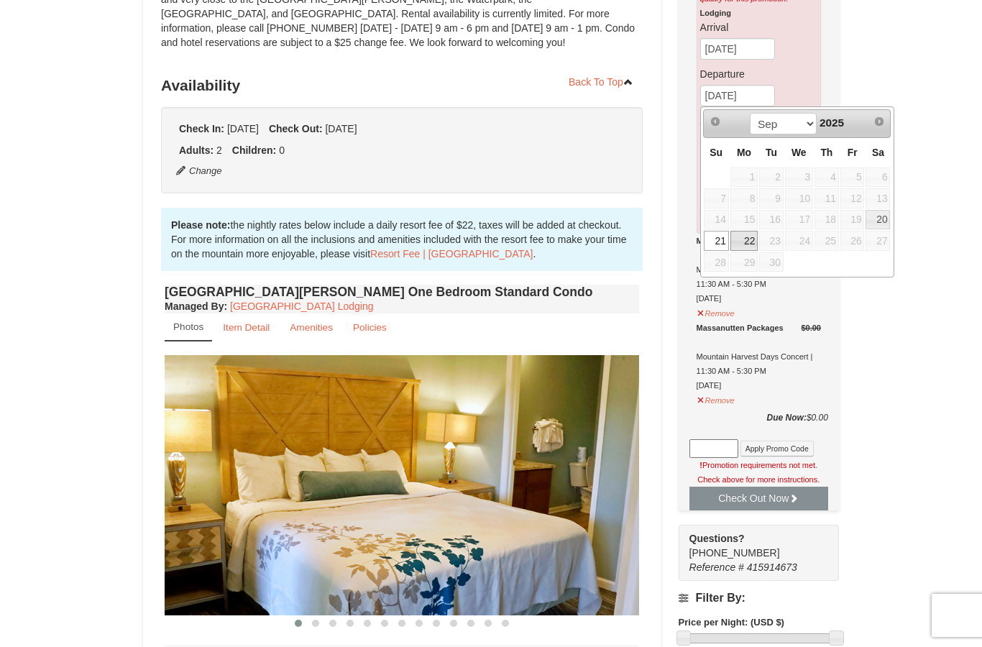
click at [746, 236] on link "22" at bounding box center [744, 241] width 27 height 20
type input "09/22/2025"
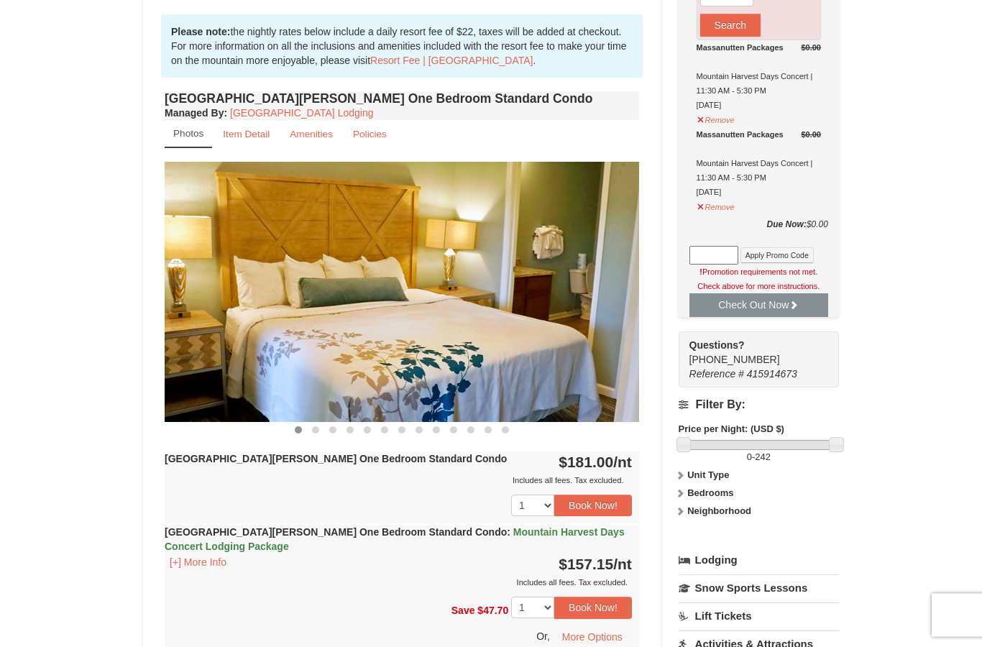
scroll to position [478, 0]
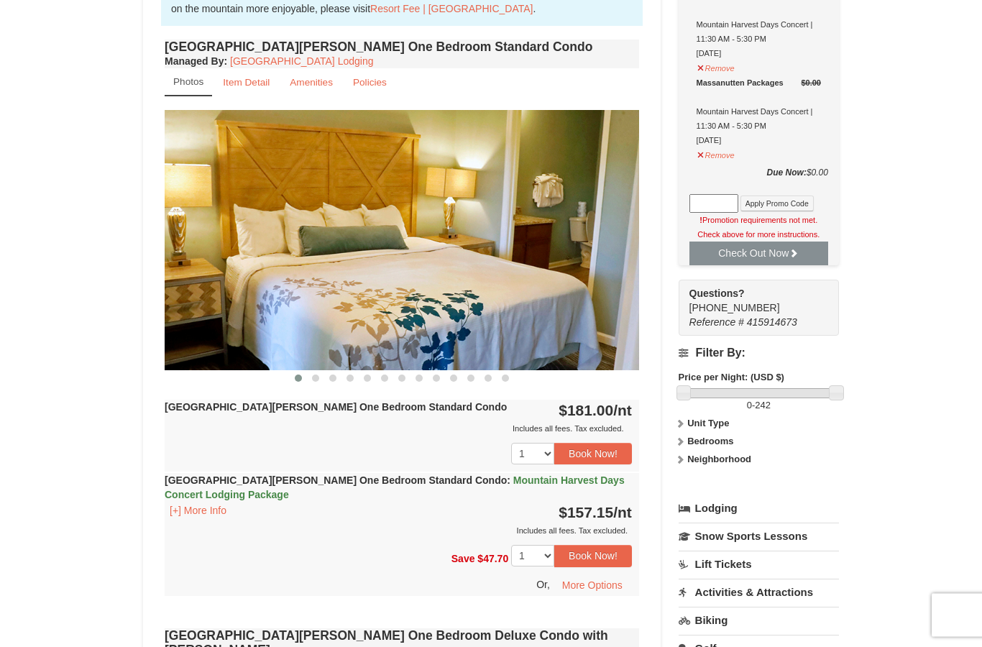
click at [597, 559] on button "Book Now!" at bounding box center [593, 557] width 78 height 22
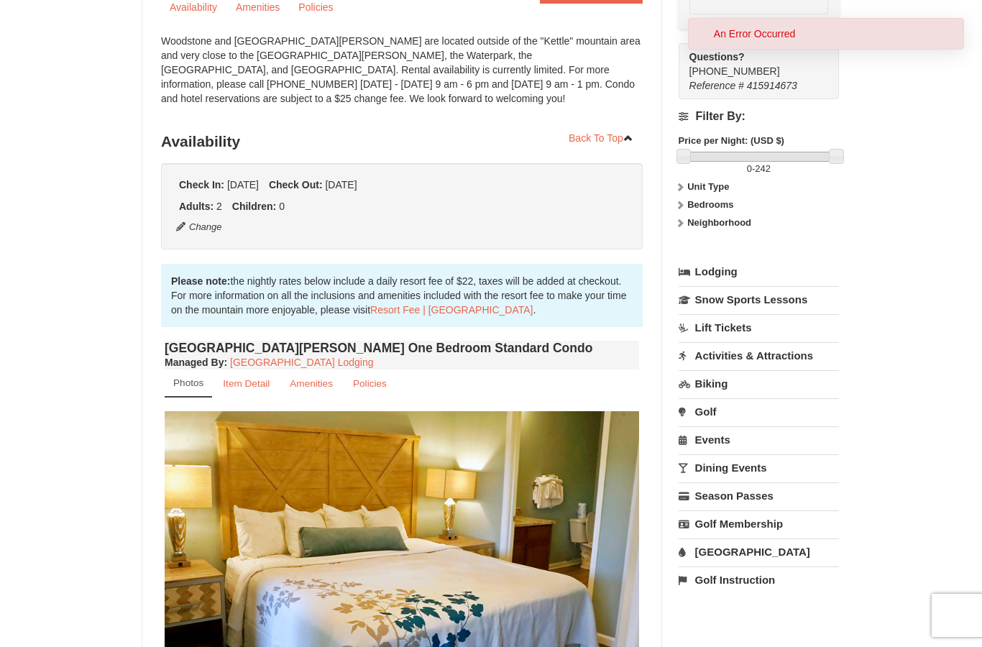
scroll to position [140, 0]
